Goal: Information Seeking & Learning: Learn about a topic

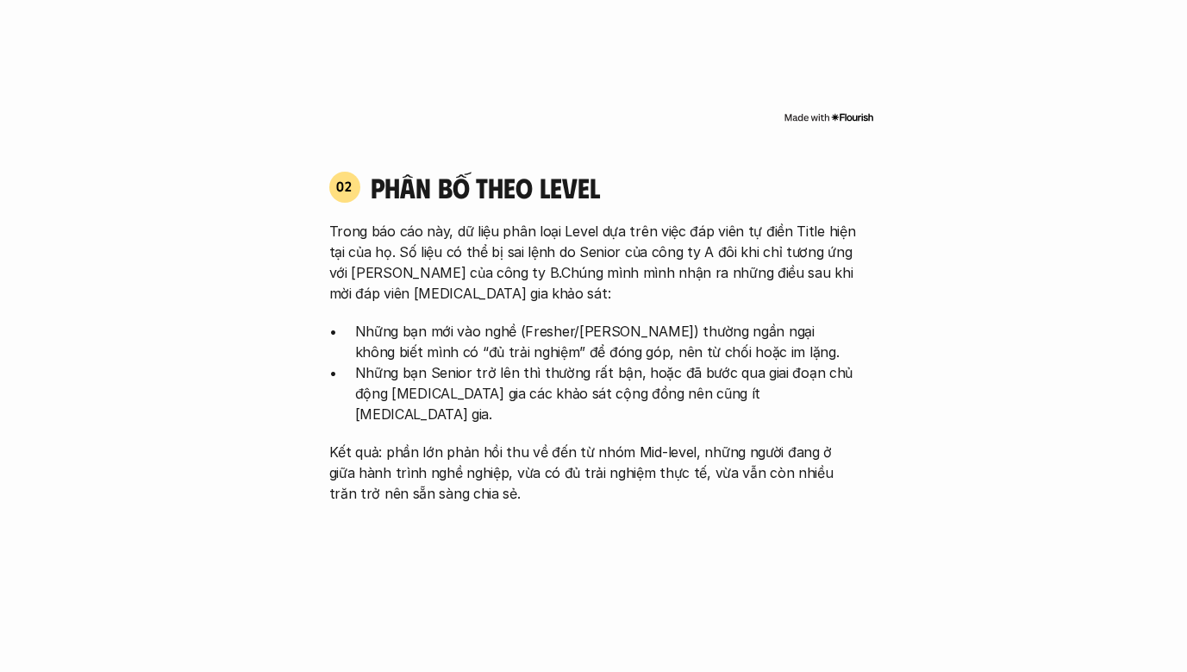
scroll to position [1552, 0]
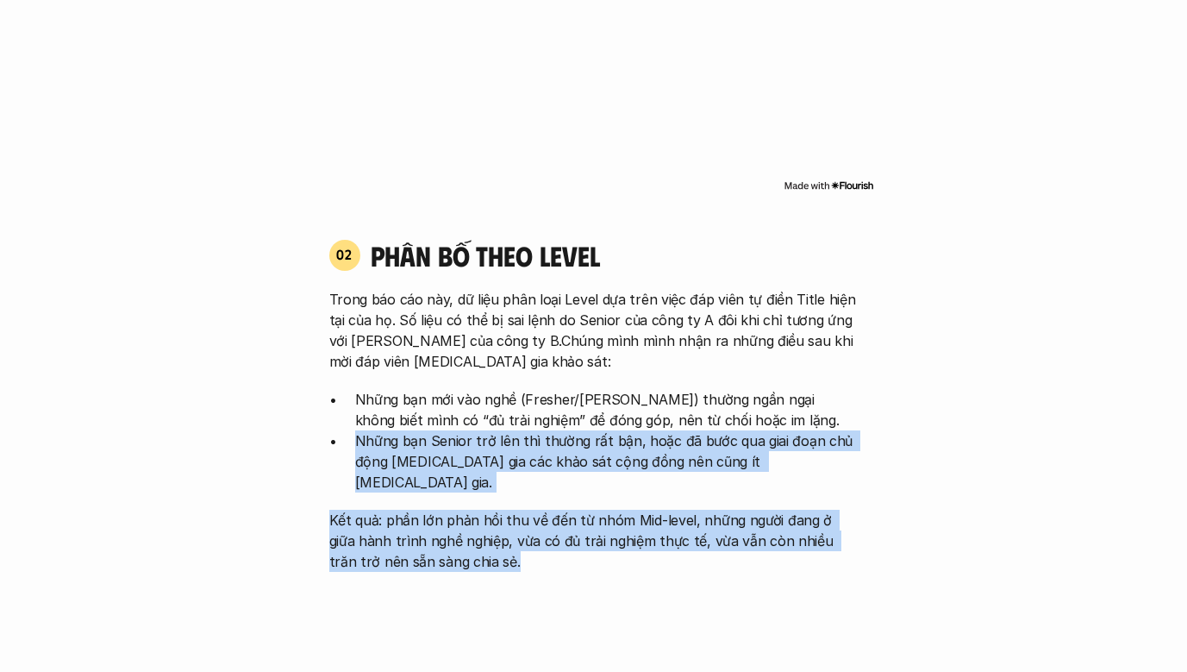
drag, startPoint x: 485, startPoint y: 518, endPoint x: 356, endPoint y: 421, distance: 161.9
click at [356, 421] on div "Trong báo cáo này, dữ liệu phân loại Level dựa trên việc đáp viên tự điền Title…" at bounding box center [593, 430] width 529 height 283
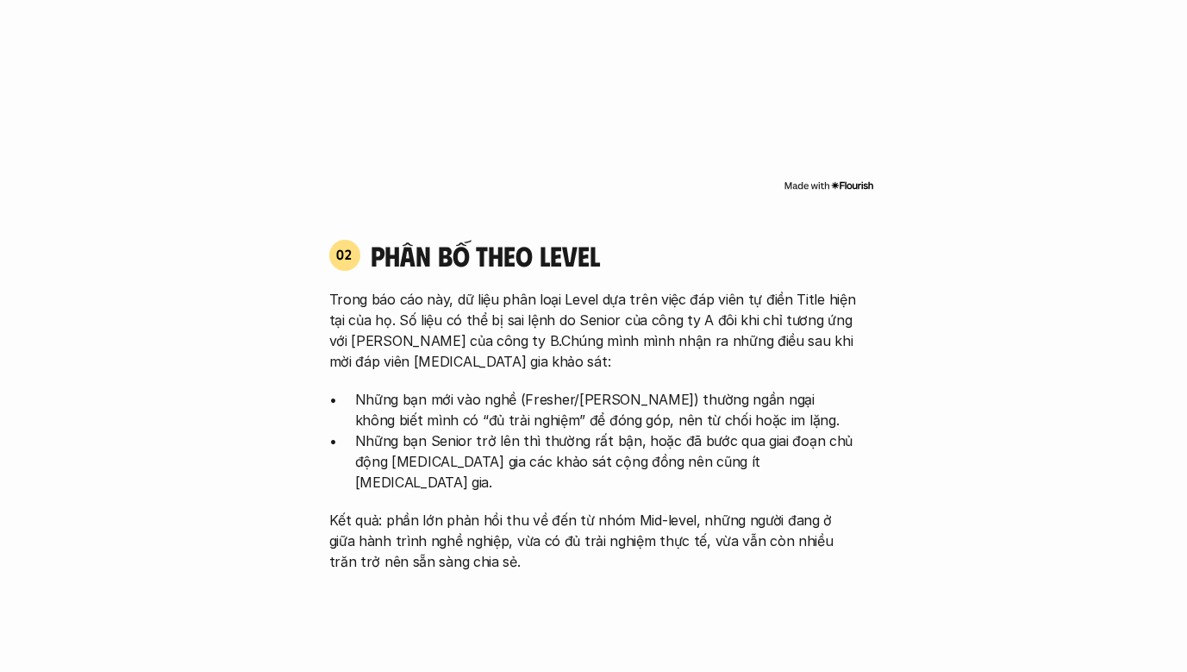
drag, startPoint x: 356, startPoint y: 421, endPoint x: 583, endPoint y: 365, distance: 233.6
click at [583, 365] on div "Trong báo cáo này, dữ liệu phân loại Level dựa trên việc đáp viên tự điền Title…" at bounding box center [593, 430] width 529 height 283
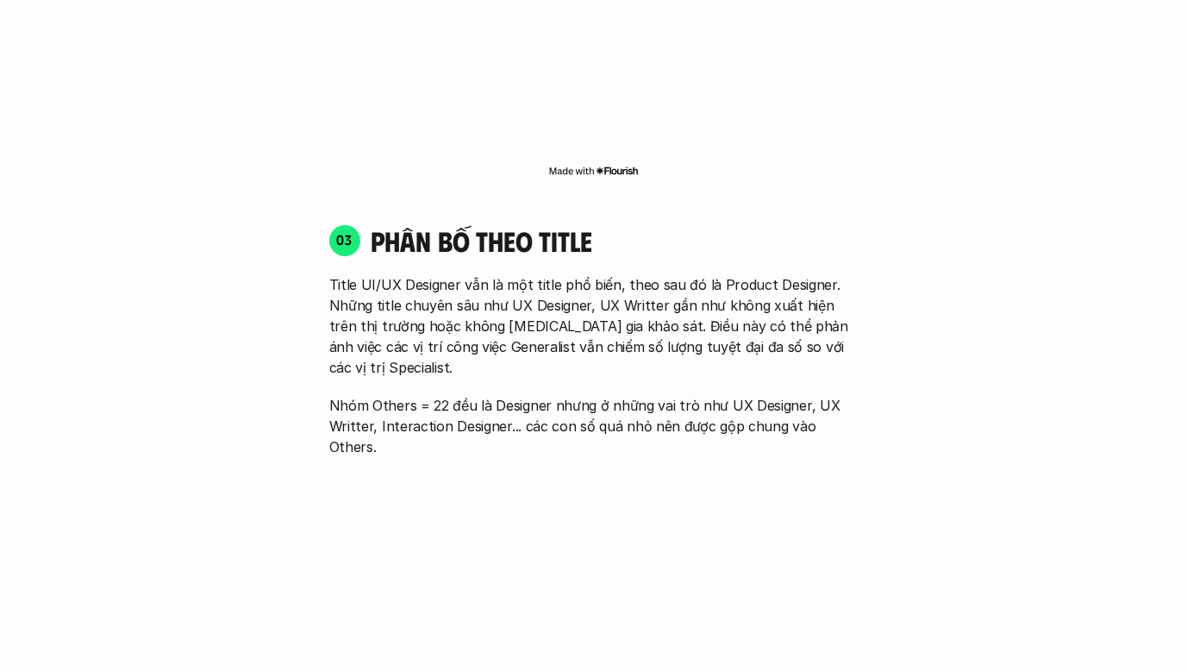
scroll to position [2328, 0]
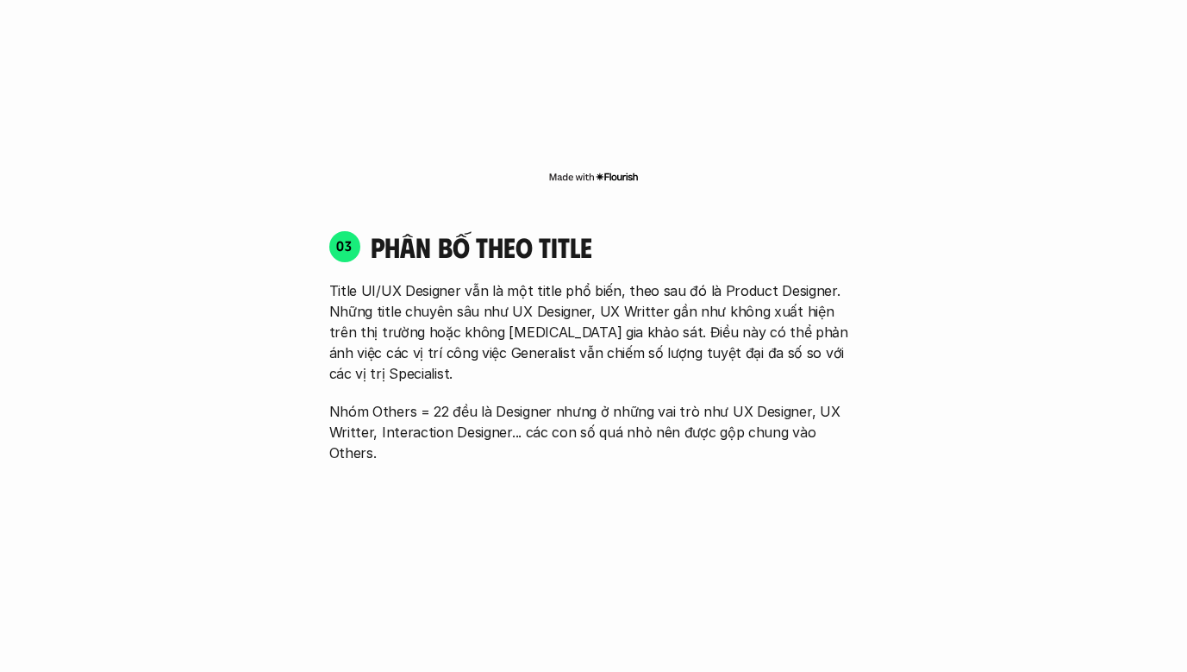
click at [583, 316] on p "Title UI/UX Designer vẫn là một title phổ biến, theo sau đó là Product Designer…" at bounding box center [593, 331] width 529 height 103
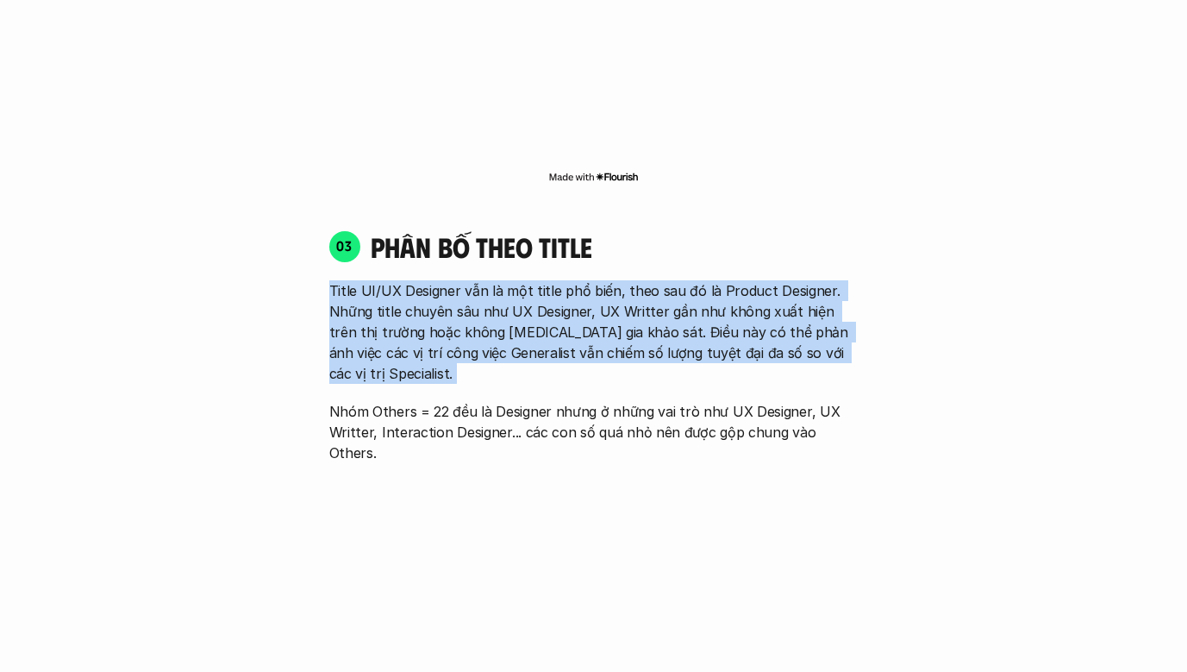
click at [583, 316] on p "Title UI/UX Designer vẫn là một title phổ biến, theo sau đó là Product Designer…" at bounding box center [593, 331] width 529 height 103
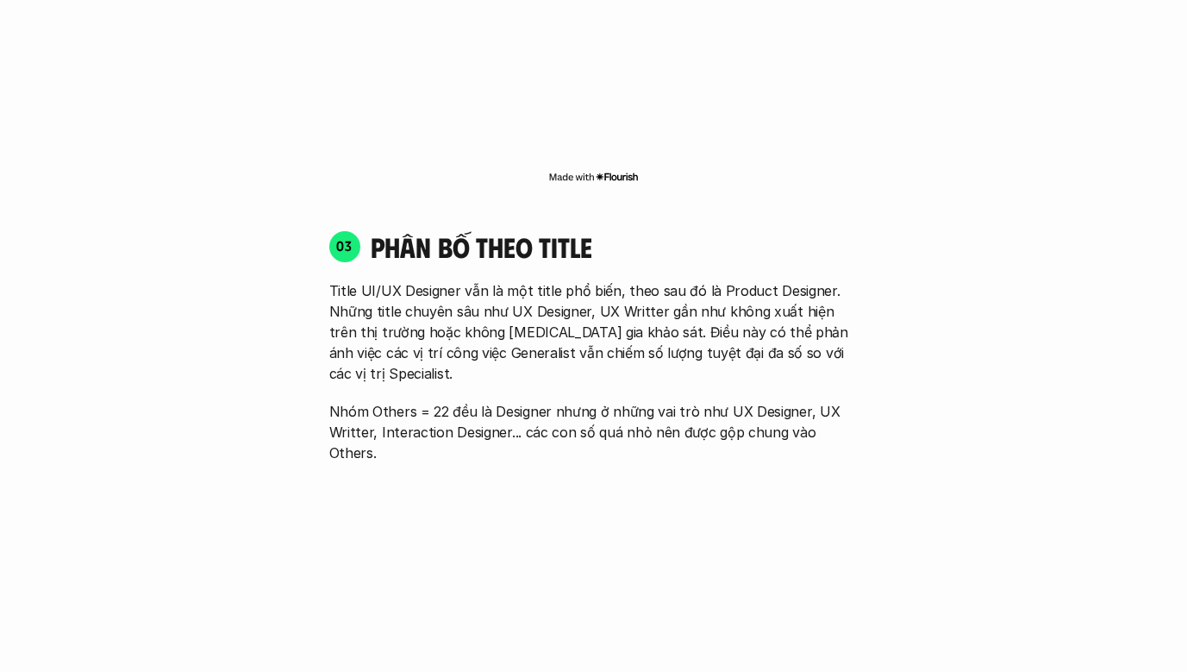
click at [600, 383] on div "03 phân bố theo title Title UI/UX Designer vẫn là một title phổ biến, theo sau …" at bounding box center [594, 489] width 561 height 555
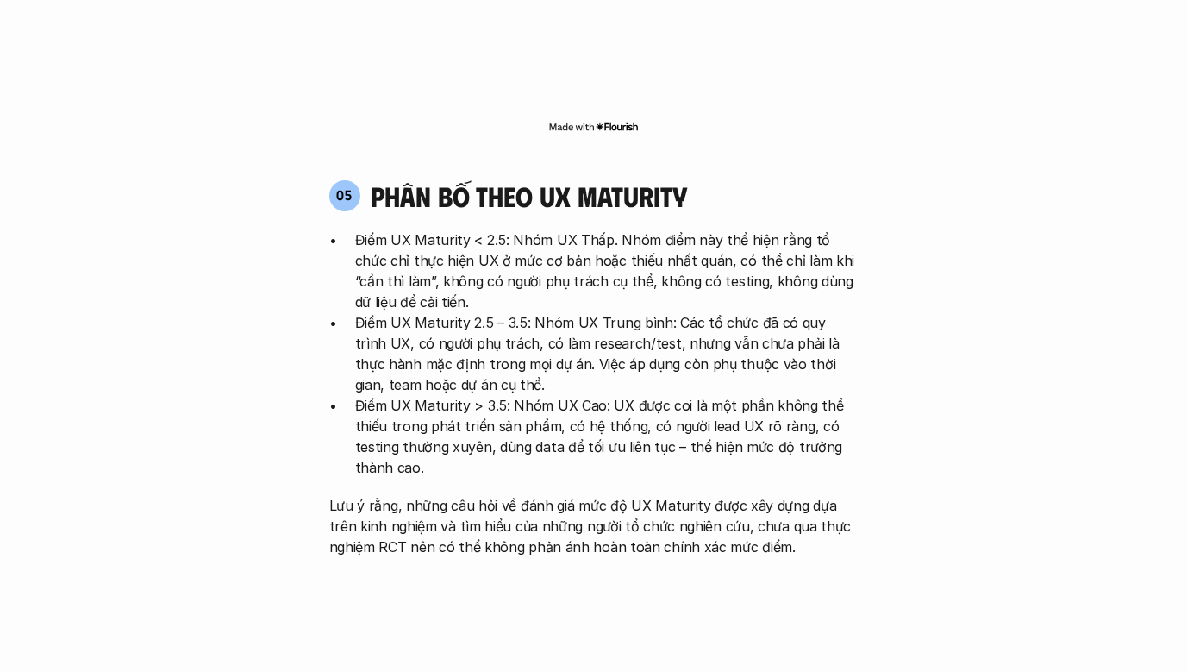
scroll to position [3363, 0]
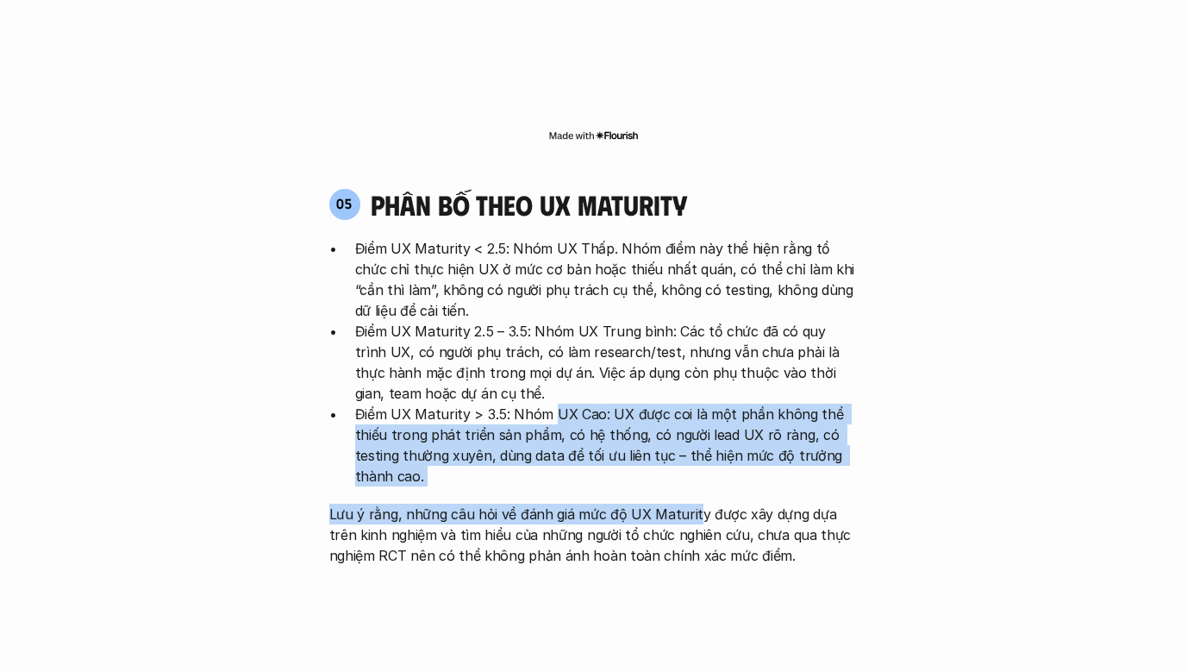
drag, startPoint x: 554, startPoint y: 307, endPoint x: 692, endPoint y: 400, distance: 166.5
click at [692, 400] on div "Điểm UX Maturity < 2.5: Nhóm UX Thấp. Nhóm điểm này thể hiện rằng tổ chức chỉ t…" at bounding box center [593, 402] width 529 height 328
drag, startPoint x: 692, startPoint y: 400, endPoint x: 521, endPoint y: 357, distance: 176.1
click at [521, 404] on p "Điểm UX Maturity > 3.5: Nhóm UX Cao: UX được coi là một phần không thể thiếu tr…" at bounding box center [607, 445] width 504 height 83
click at [580, 404] on p "Điểm UX Maturity > 3.5: Nhóm UX Cao: UX được coi là một phần không thể thiếu tr…" at bounding box center [607, 445] width 504 height 83
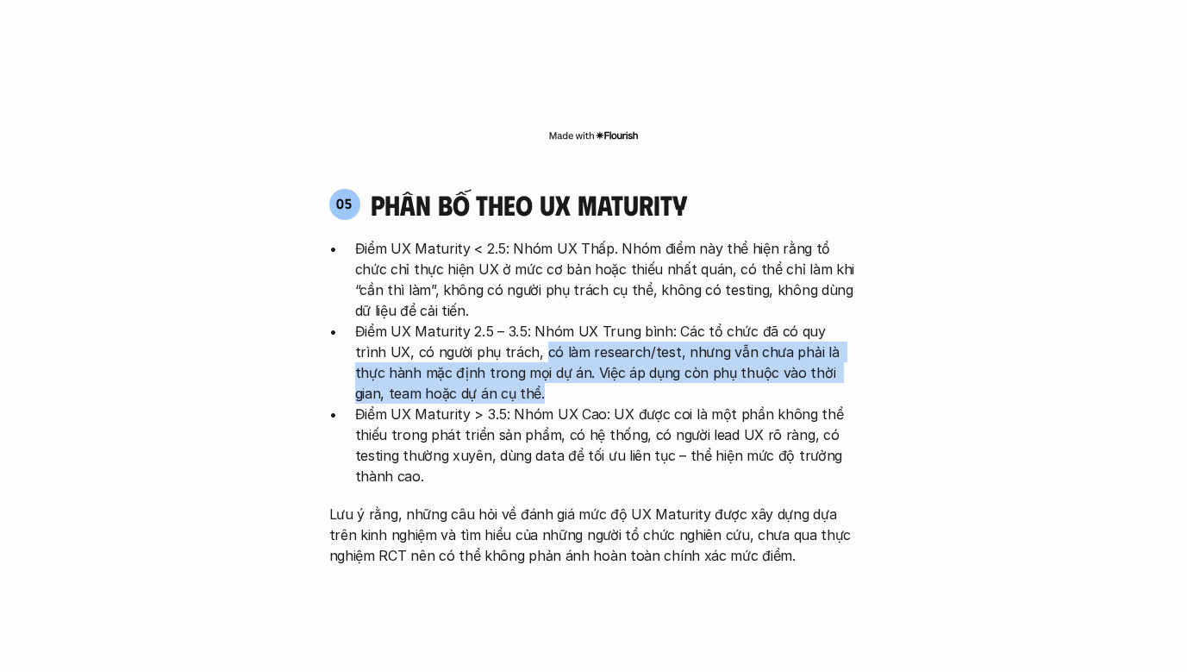
drag, startPoint x: 505, startPoint y: 250, endPoint x: 616, endPoint y: 291, distance: 117.6
click at [616, 321] on p "Điểm UX Maturity 2.5 – 3.5: Nhóm UX Trung bình: Các tổ chức đã có quy trình UX,…" at bounding box center [607, 362] width 504 height 83
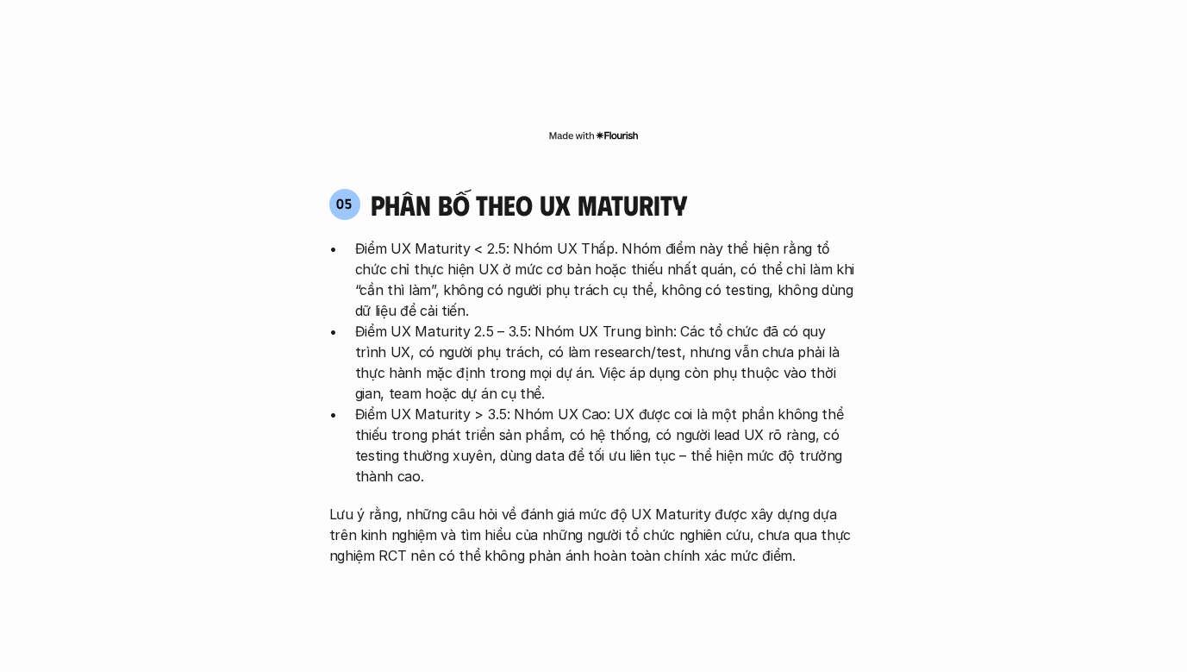
drag, startPoint x: 616, startPoint y: 291, endPoint x: 506, endPoint y: 335, distance: 118.0
click at [506, 404] on p "Điểm UX Maturity > 3.5: Nhóm UX Cao: UX được coi là một phần không thể thiếu tr…" at bounding box center [607, 445] width 504 height 83
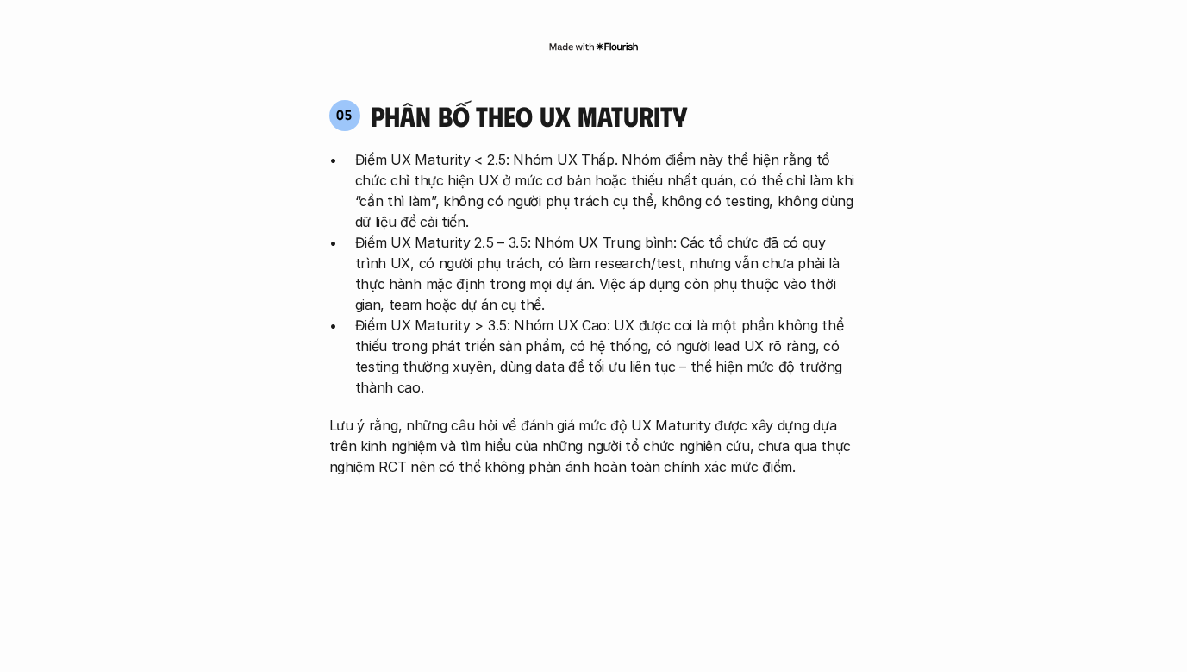
scroll to position [3449, 0]
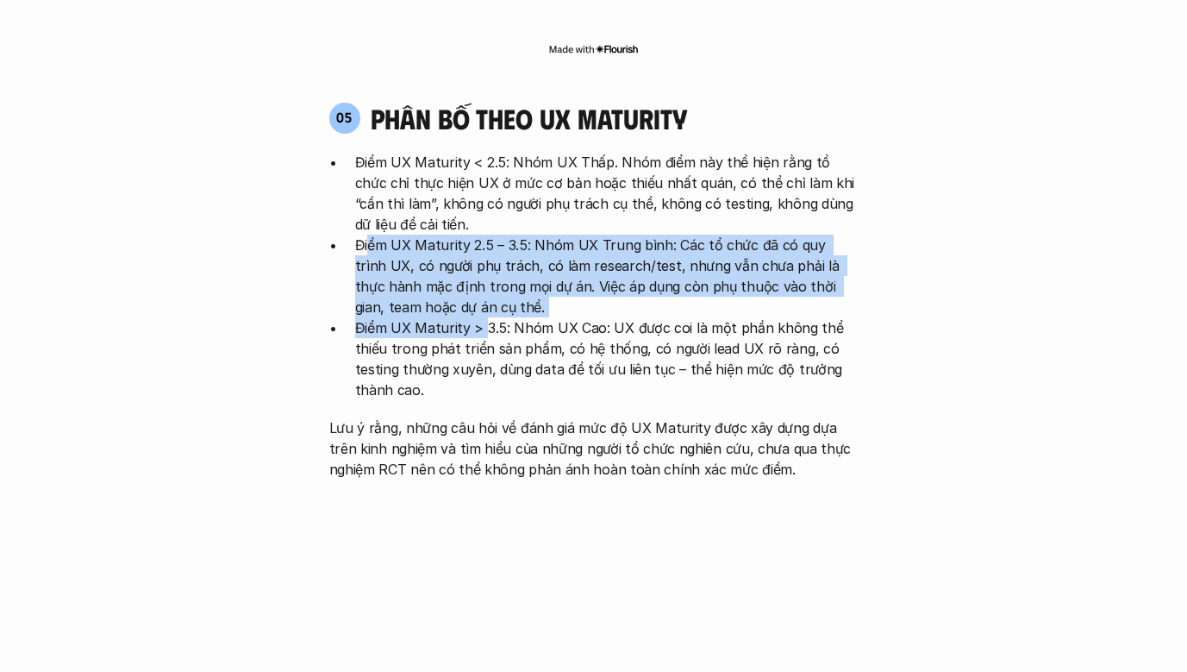
drag, startPoint x: 483, startPoint y: 225, endPoint x: 366, endPoint y: 140, distance: 144.4
click at [366, 152] on ul "Điểm UX Maturity < 2.5: Nhóm UX Thấp. Nhóm điểm này thể hiện rằng tổ chức chỉ t…" at bounding box center [593, 276] width 529 height 248
drag, startPoint x: 366, startPoint y: 140, endPoint x: 492, endPoint y: 202, distance: 140.4
click at [492, 235] on p "Điểm UX Maturity 2.5 – 3.5: Nhóm UX Trung bình: Các tổ chức đã có quy trình UX,…" at bounding box center [607, 276] width 504 height 83
click at [548, 235] on p "Điểm UX Maturity 2.5 – 3.5: Nhóm UX Trung bình: Các tổ chức đã có quy trình UX,…" at bounding box center [607, 276] width 504 height 83
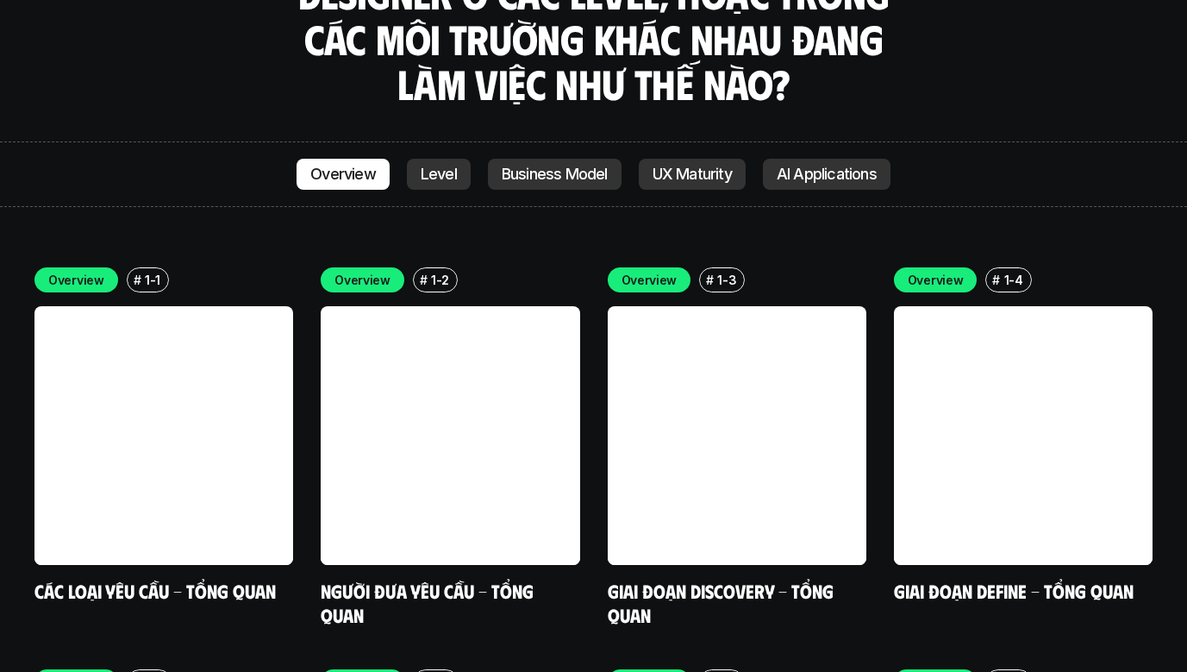
scroll to position [4829, 0]
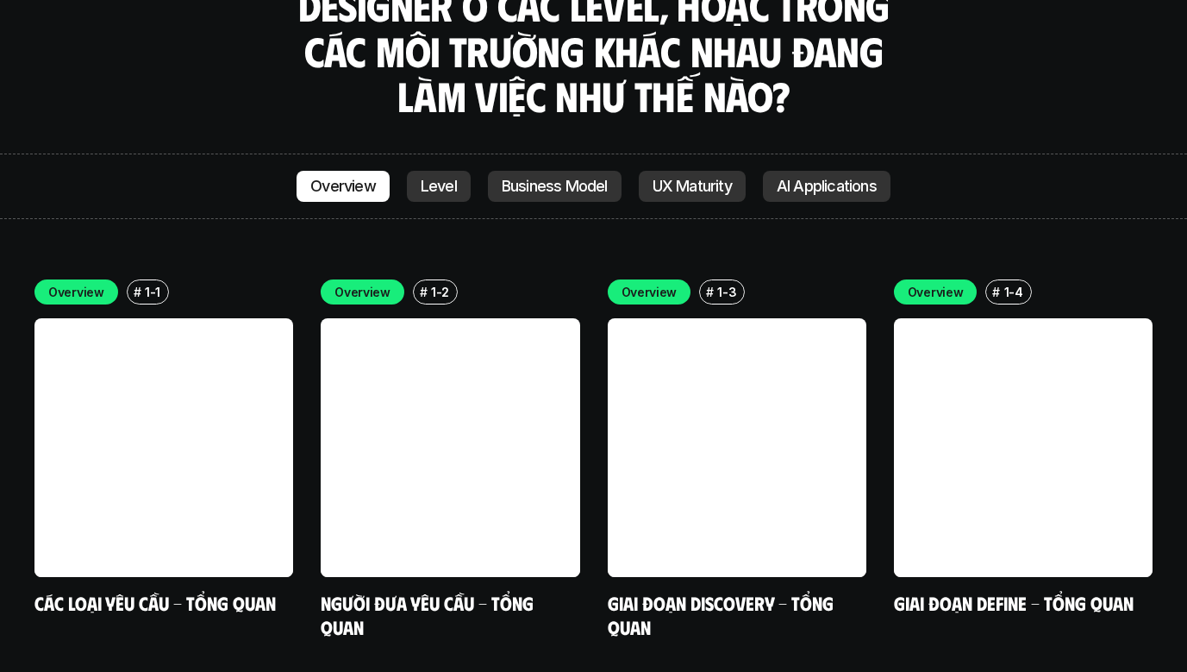
click at [455, 171] on link "Level" at bounding box center [439, 186] width 64 height 31
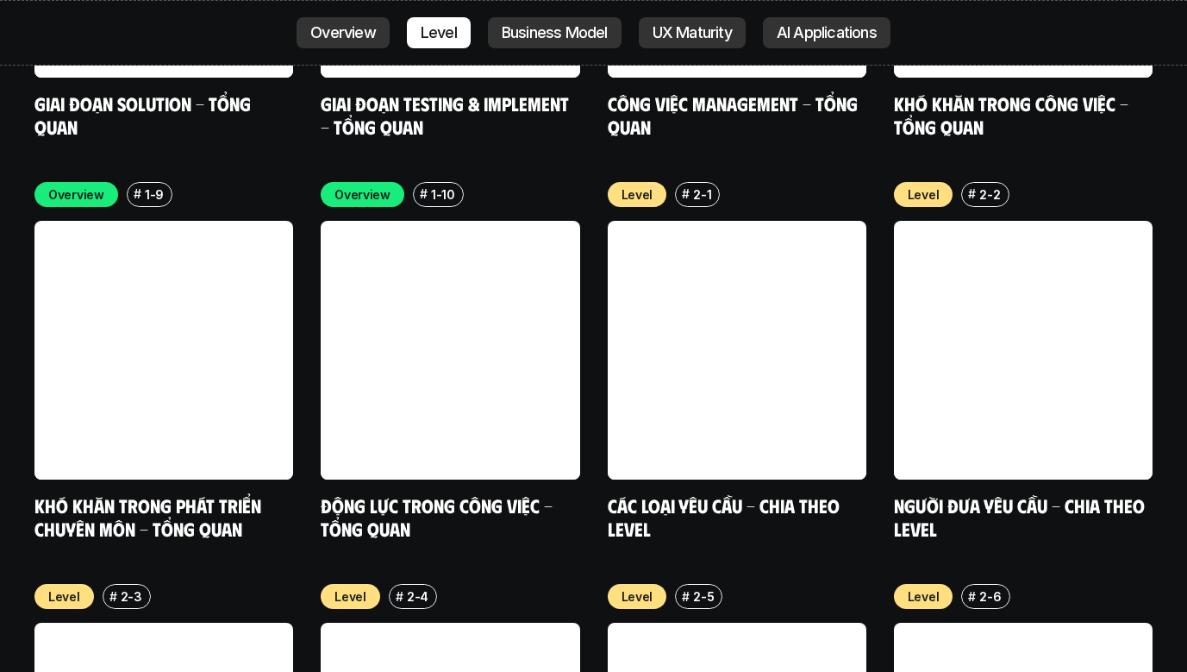
click at [538, 43] on link "Business Model" at bounding box center [555, 32] width 134 height 31
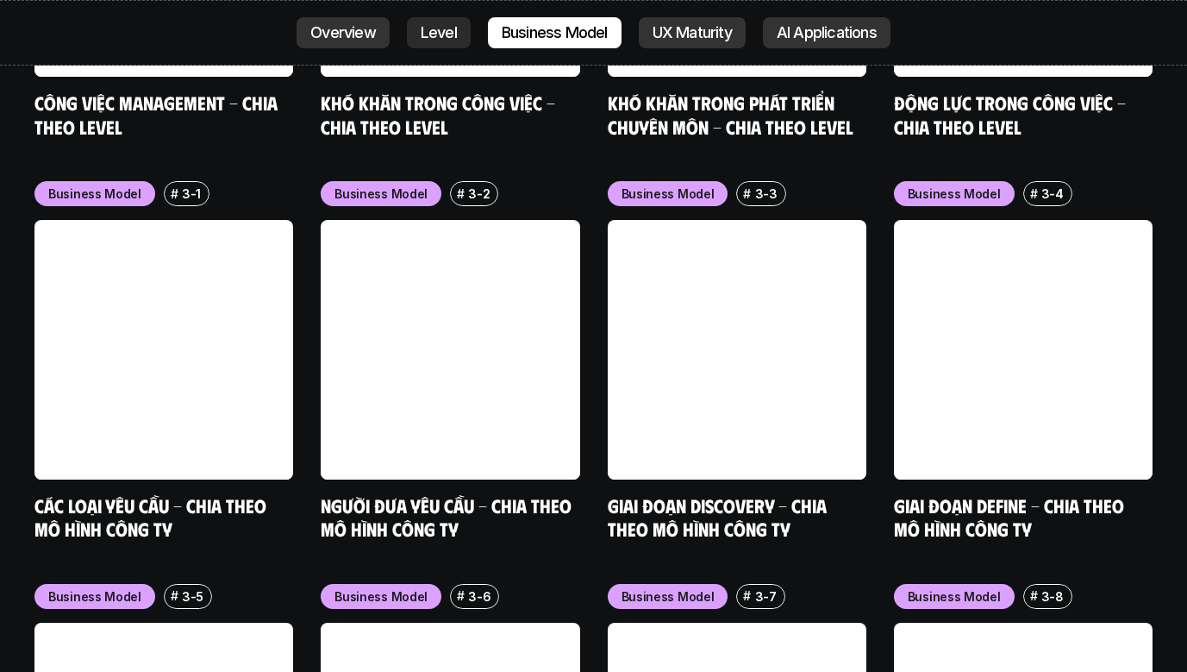
click at [666, 34] on p "UX Maturity" at bounding box center [692, 32] width 79 height 17
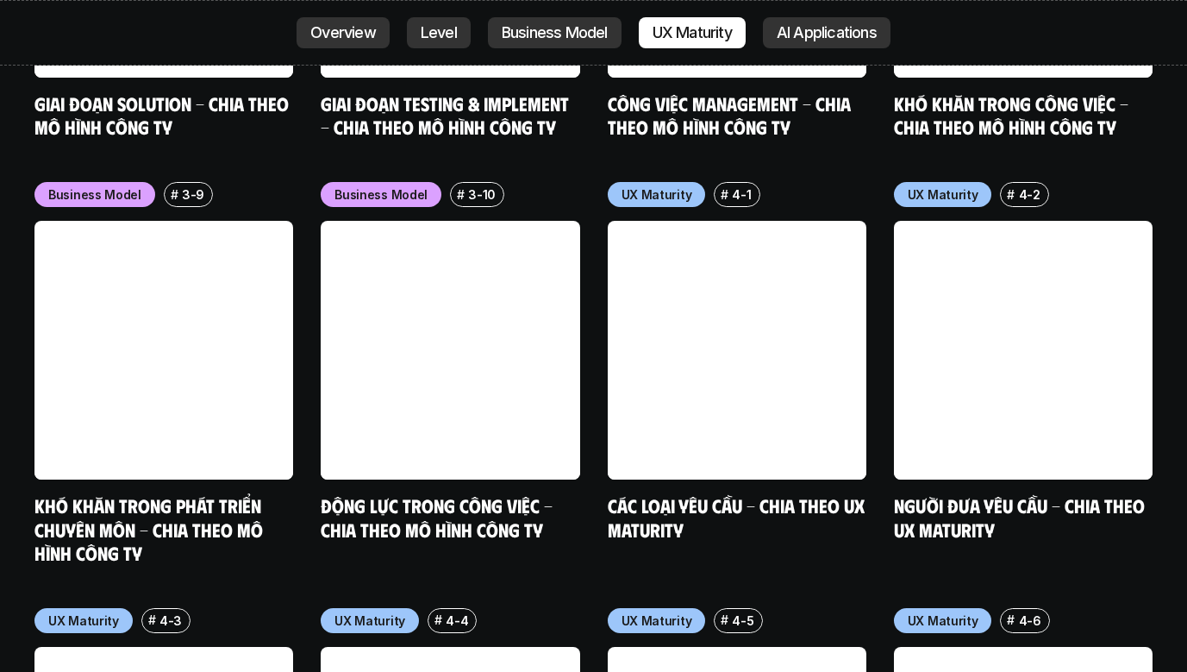
click at [801, 33] on p "AI Applications" at bounding box center [827, 32] width 100 height 17
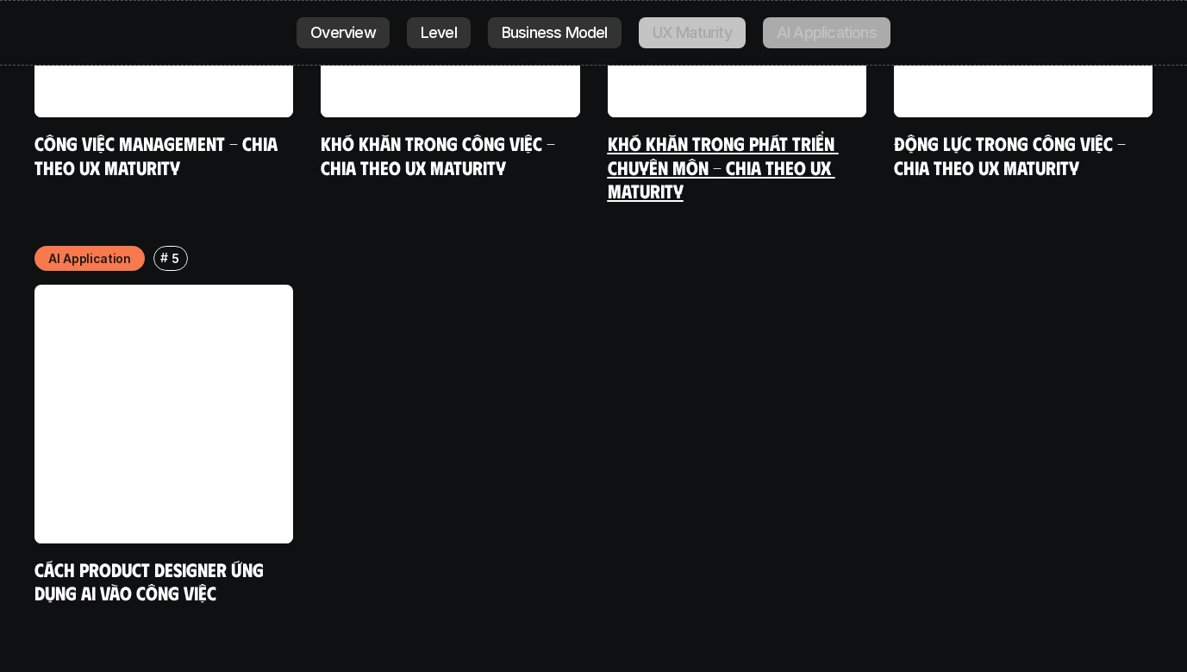
scroll to position [8995, 0]
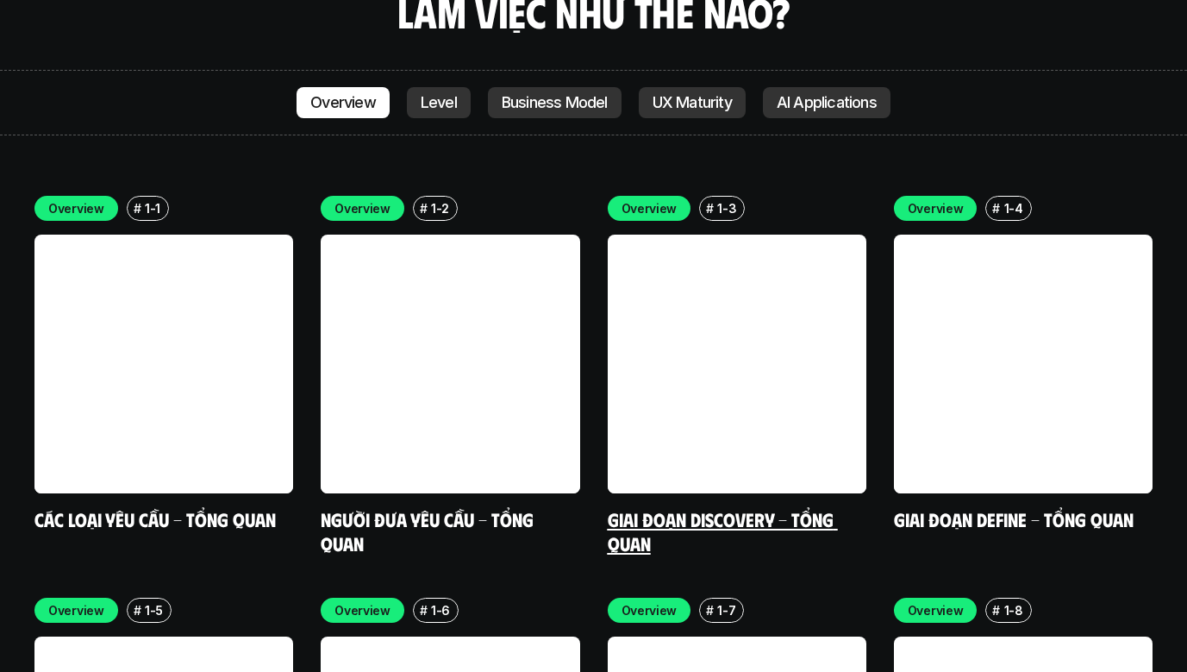
scroll to position [4902, 0]
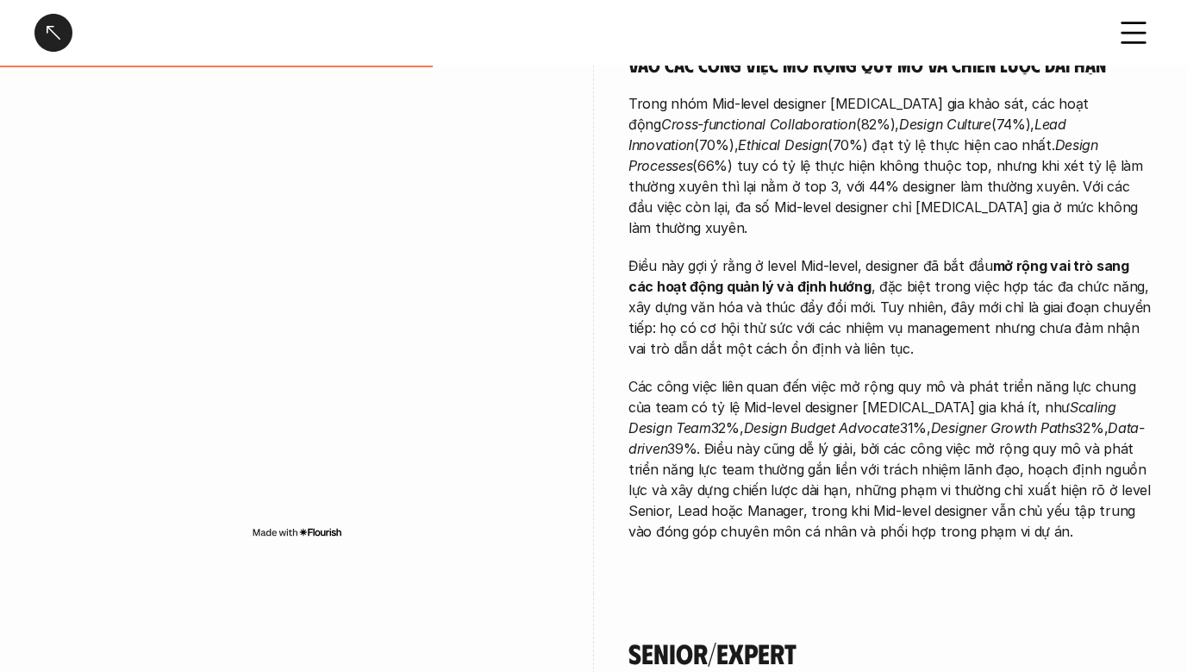
scroll to position [1380, 0]
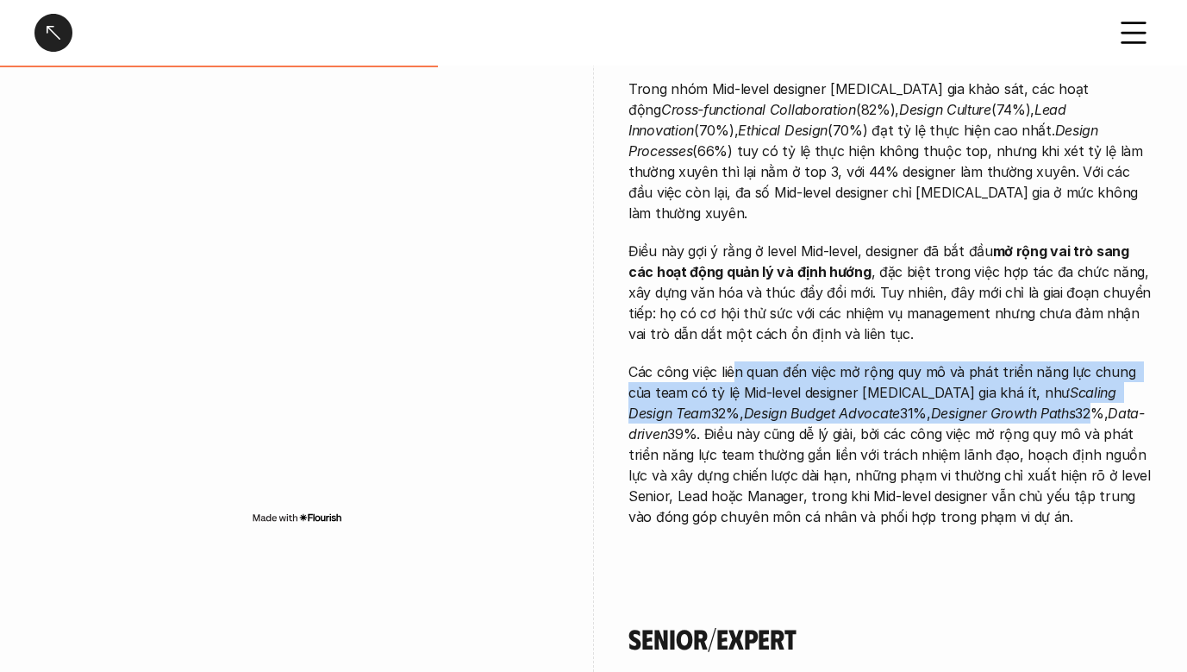
drag, startPoint x: 740, startPoint y: 307, endPoint x: 978, endPoint y: 350, distance: 241.9
click at [978, 361] on p "Các công việc liên quan đến việc mở rộng quy mô và phát triển năng lực chung củ…" at bounding box center [891, 444] width 524 height 166
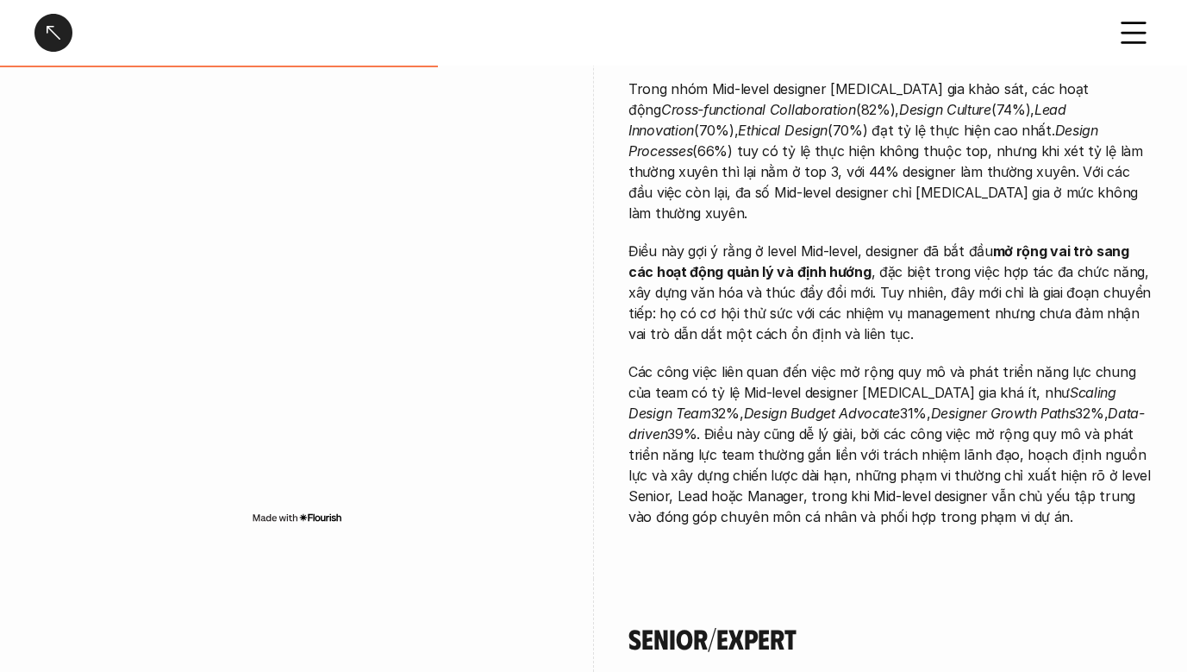
drag, startPoint x: 978, startPoint y: 350, endPoint x: 952, endPoint y: 422, distance: 76.1
click at [952, 422] on p "Các công việc liên quan đến việc mở rộng quy mô và phát triển năng lực chung củ…" at bounding box center [891, 444] width 524 height 166
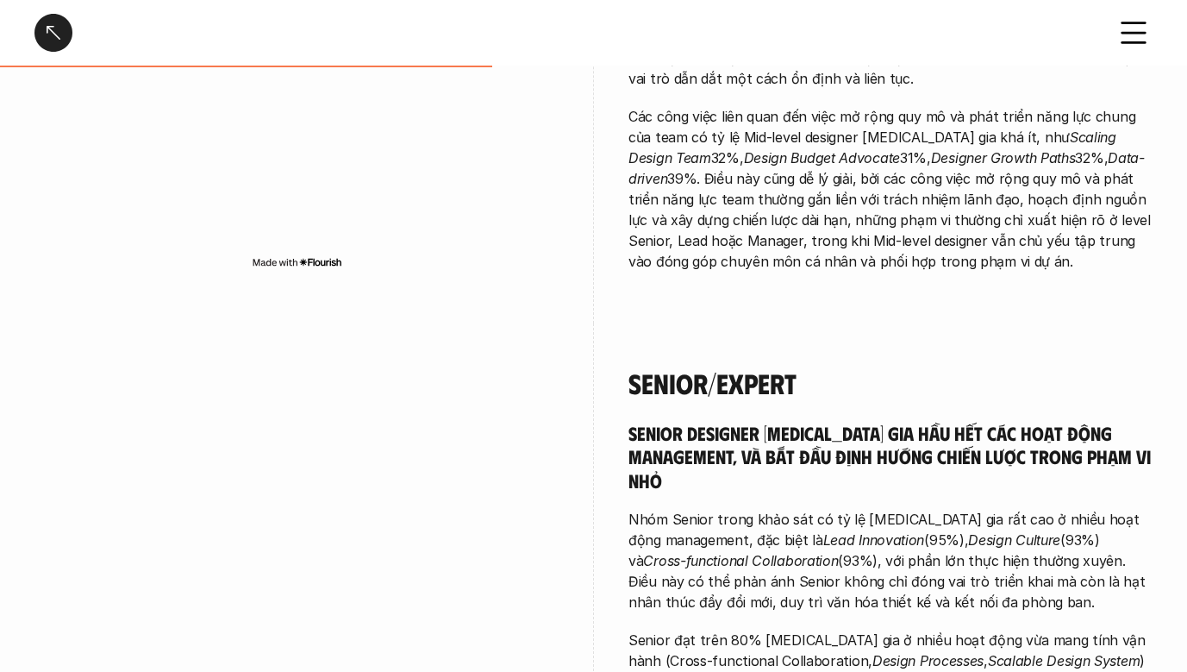
scroll to position [1638, 0]
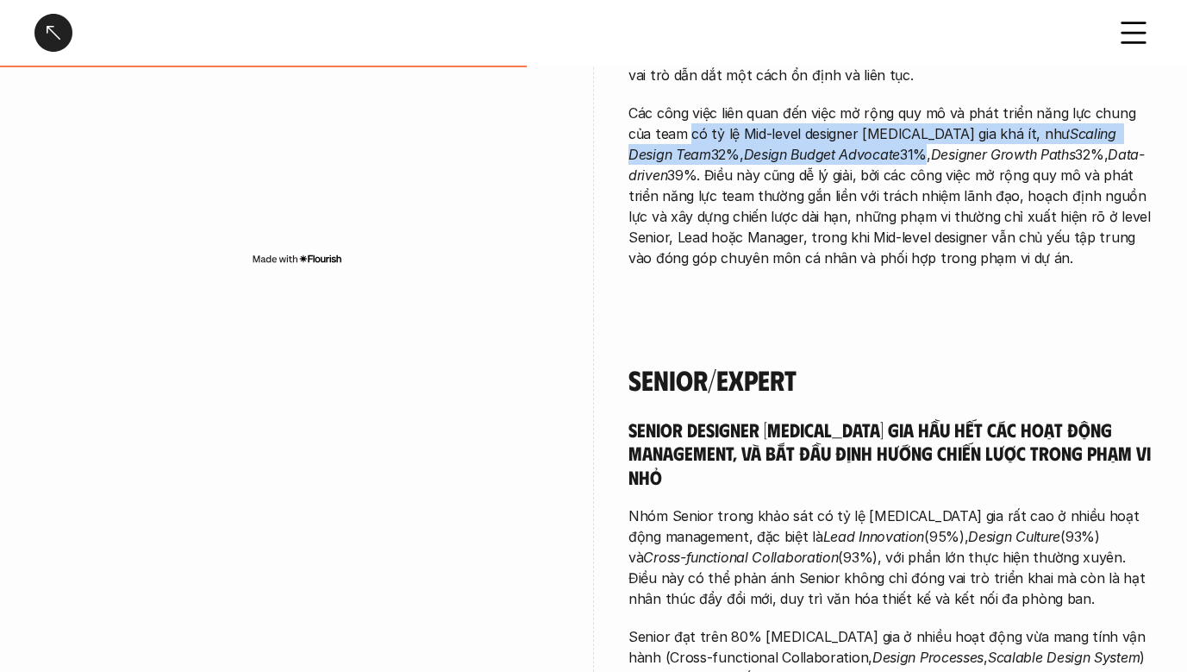
drag, startPoint x: 675, startPoint y: 72, endPoint x: 807, endPoint y: 91, distance: 133.2
click at [807, 103] on p "Các công việc liên quan đến việc mở rộng quy mô và phát triển năng lực chung củ…" at bounding box center [891, 186] width 524 height 166
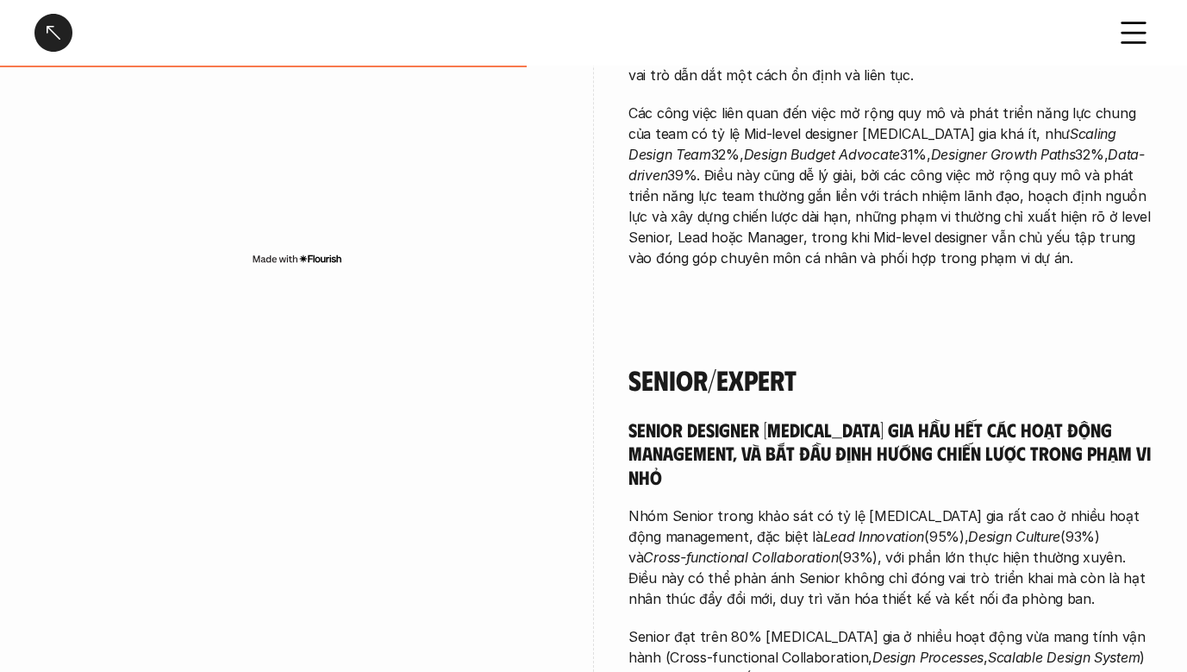
drag, startPoint x: 807, startPoint y: 91, endPoint x: 867, endPoint y: 202, distance: 126.2
click at [867, 202] on p "Các công việc liên quan đến việc mở rộng quy mô và phát triển năng lực chung củ…" at bounding box center [891, 186] width 524 height 166
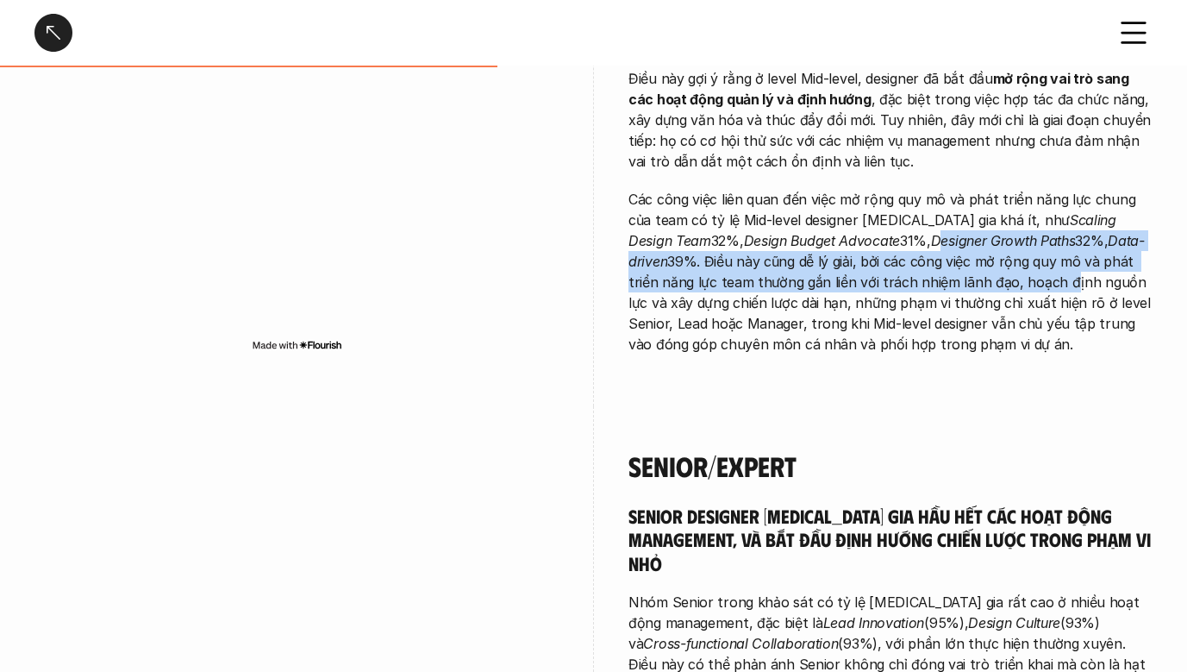
drag, startPoint x: 835, startPoint y: 185, endPoint x: 971, endPoint y: 217, distance: 139.9
click at [971, 217] on p "Các công việc liên quan đến việc mở rộng quy mô và phát triển năng lực chung củ…" at bounding box center [891, 272] width 524 height 166
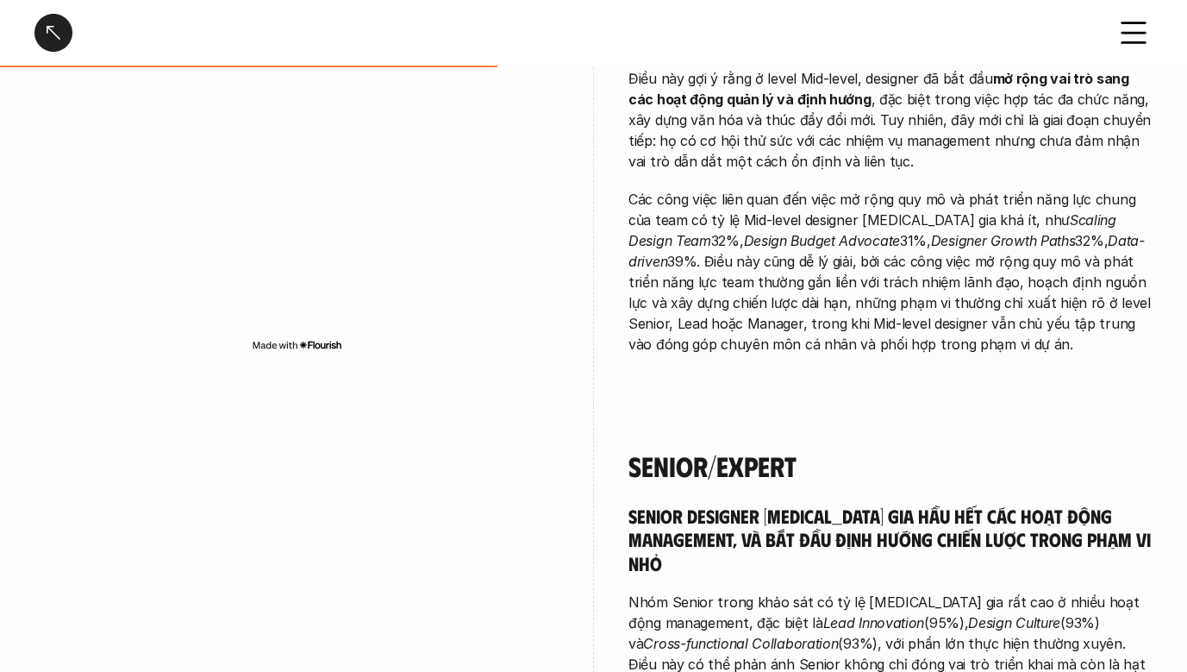
drag, startPoint x: 971, startPoint y: 217, endPoint x: 921, endPoint y: 279, distance: 79.7
click at [921, 279] on p "Các công việc liên quan đến việc mở rộng quy mô và phát triển năng lực chung củ…" at bounding box center [891, 272] width 524 height 166
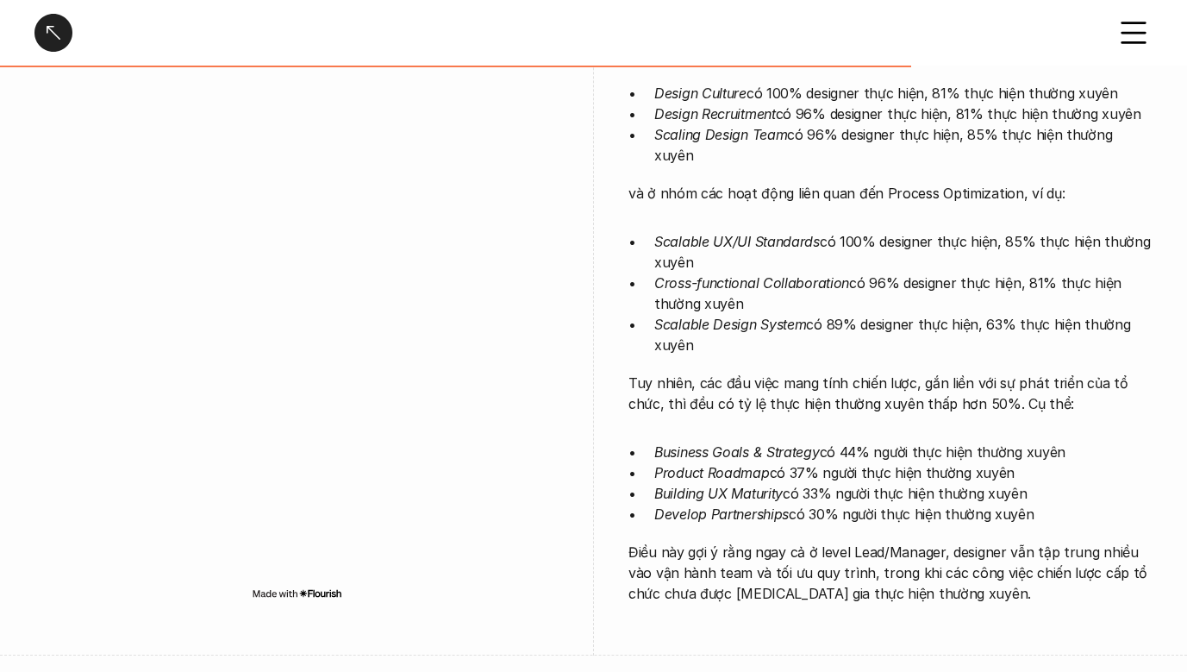
scroll to position [2415, 0]
